Goal: Find specific page/section

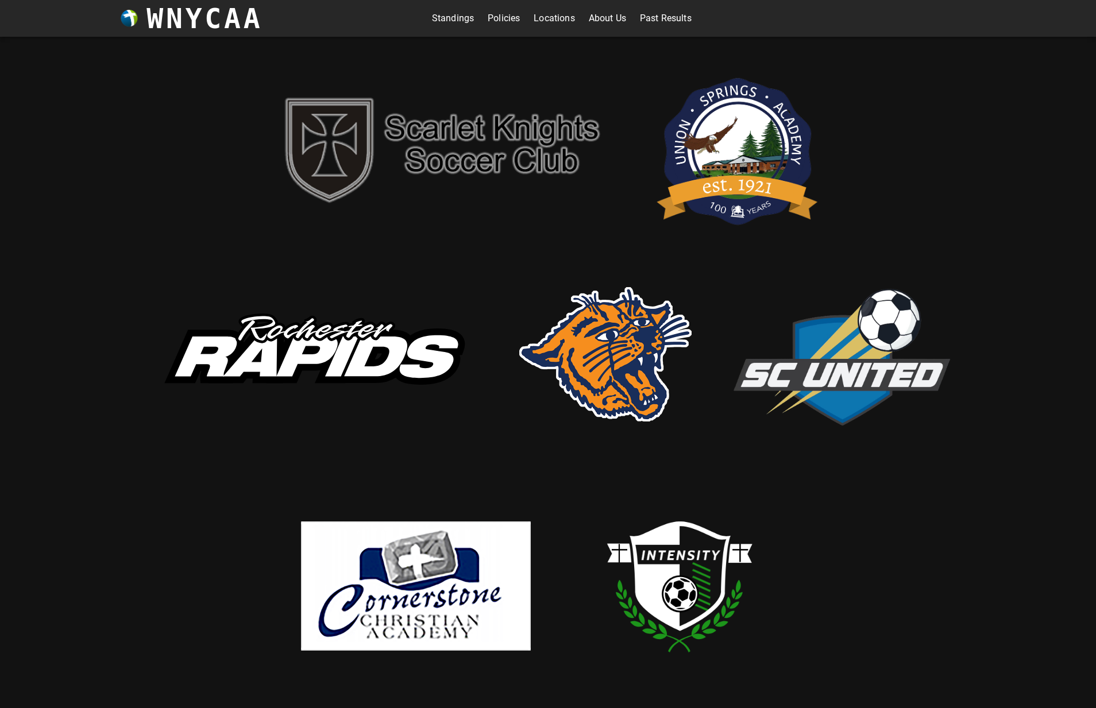
click at [450, 20] on link "Standings" at bounding box center [453, 18] width 42 height 18
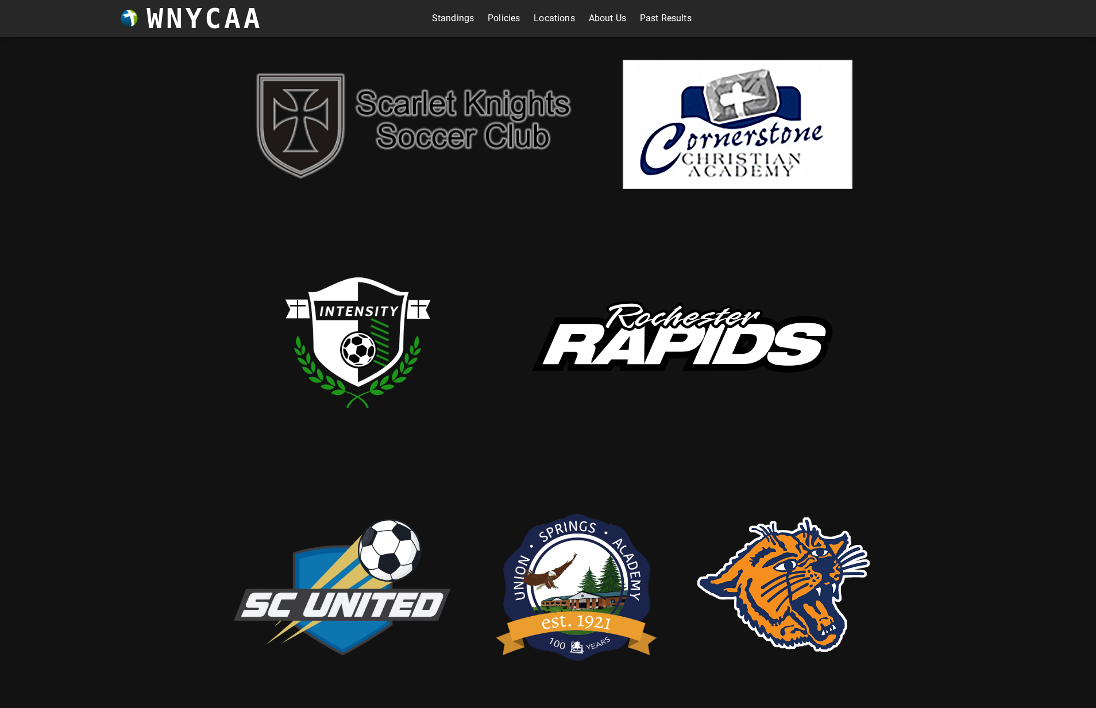
click at [450, 21] on link "Standings" at bounding box center [453, 18] width 42 height 18
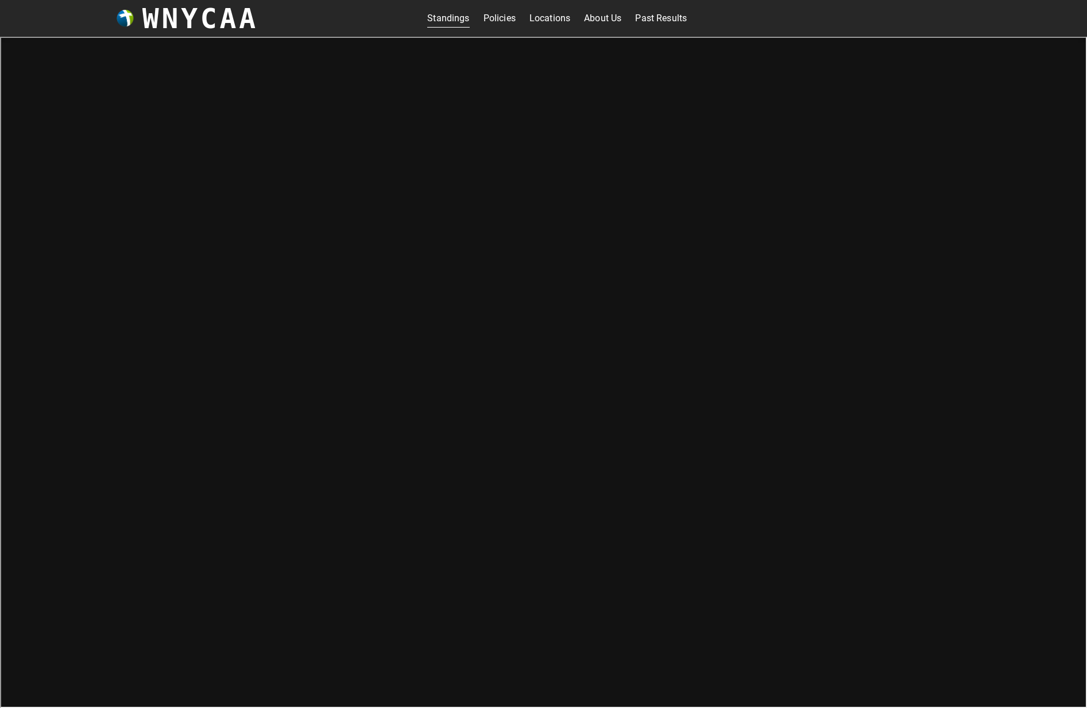
click at [492, 16] on link "Policies" at bounding box center [500, 18] width 32 height 18
